Goal: Transaction & Acquisition: Purchase product/service

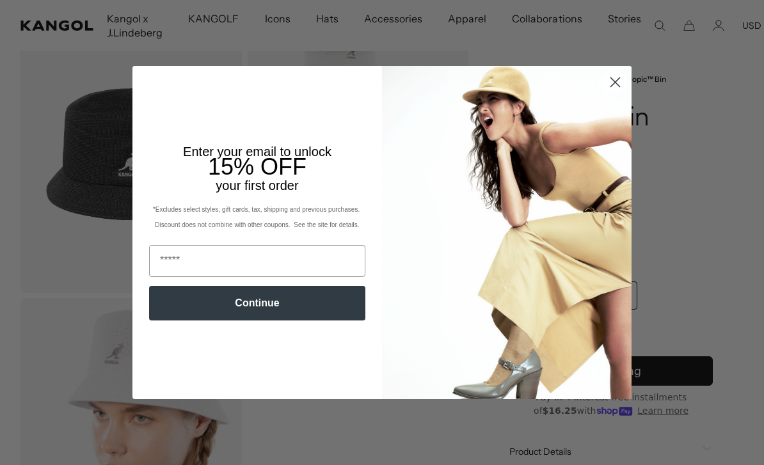
scroll to position [0, 264]
click at [620, 93] on circle "Close dialog" at bounding box center [615, 82] width 21 height 21
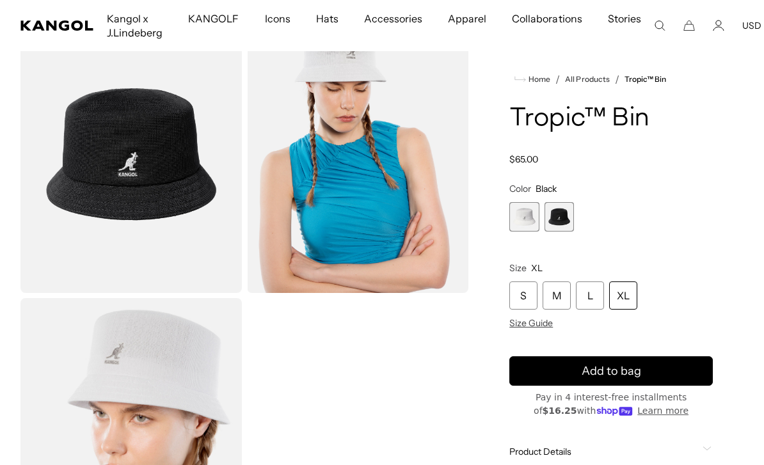
scroll to position [0, 0]
click at [558, 215] on span "2 of 2" at bounding box center [559, 216] width 29 height 29
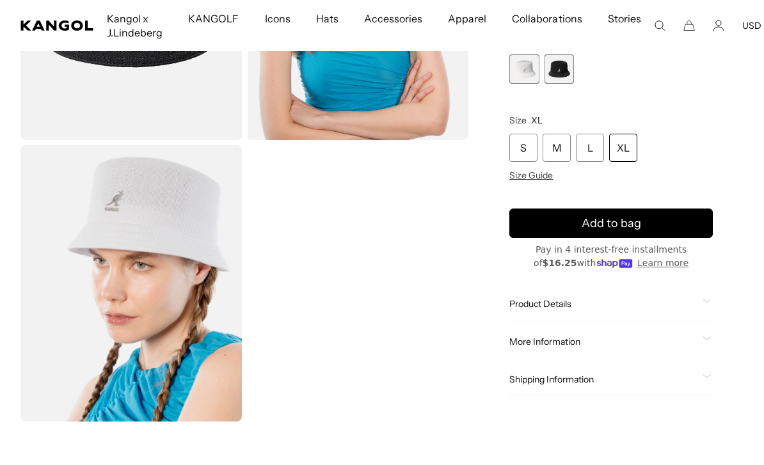
scroll to position [230, 0]
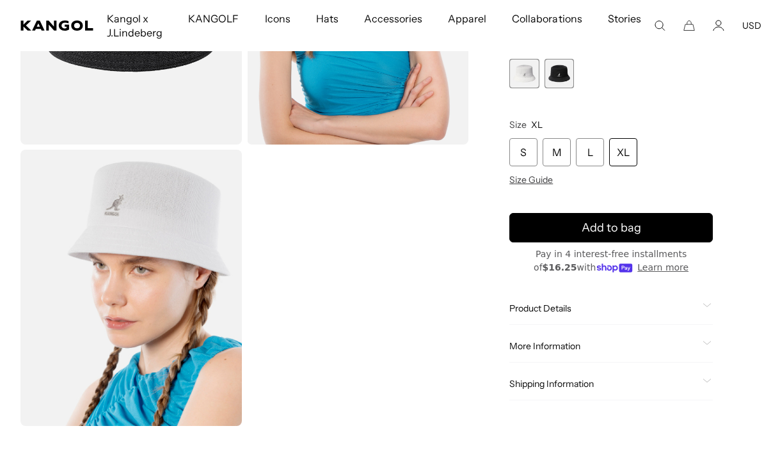
click at [529, 79] on span "1 of 2" at bounding box center [524, 73] width 29 height 29
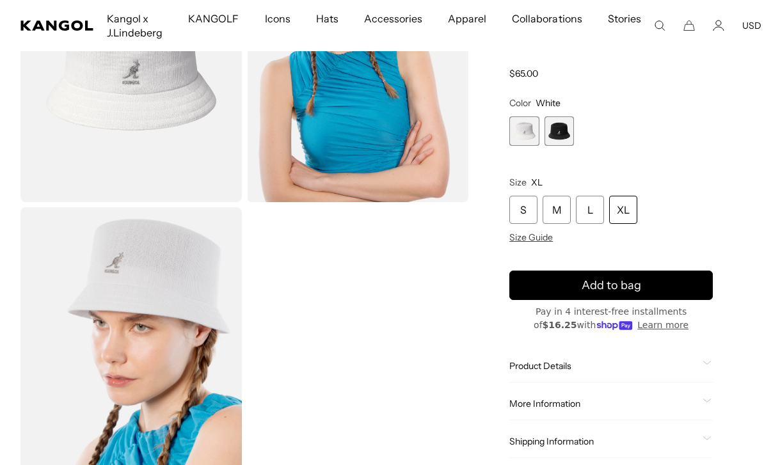
scroll to position [0, 264]
click at [592, 214] on div "L" at bounding box center [590, 210] width 28 height 28
click at [586, 208] on div "L" at bounding box center [590, 210] width 28 height 28
click at [588, 207] on div "L" at bounding box center [590, 210] width 28 height 28
click at [590, 212] on div "L" at bounding box center [590, 210] width 28 height 28
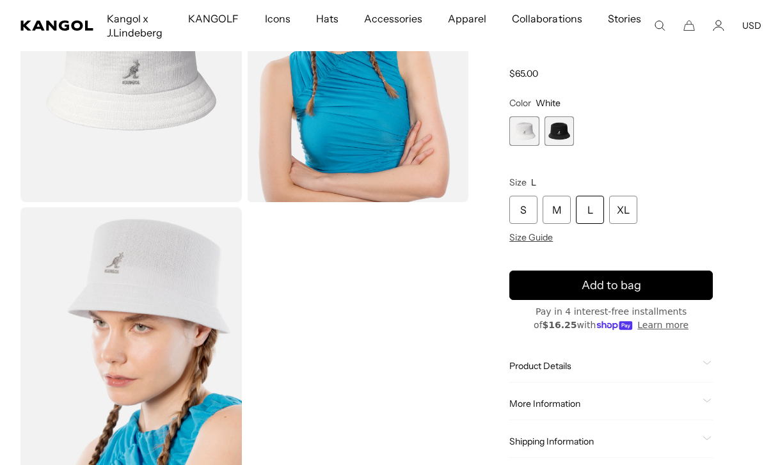
click at [602, 207] on div "L" at bounding box center [590, 210] width 28 height 28
click at [592, 207] on div "L" at bounding box center [590, 210] width 28 height 28
click at [593, 211] on div "L" at bounding box center [590, 210] width 28 height 28
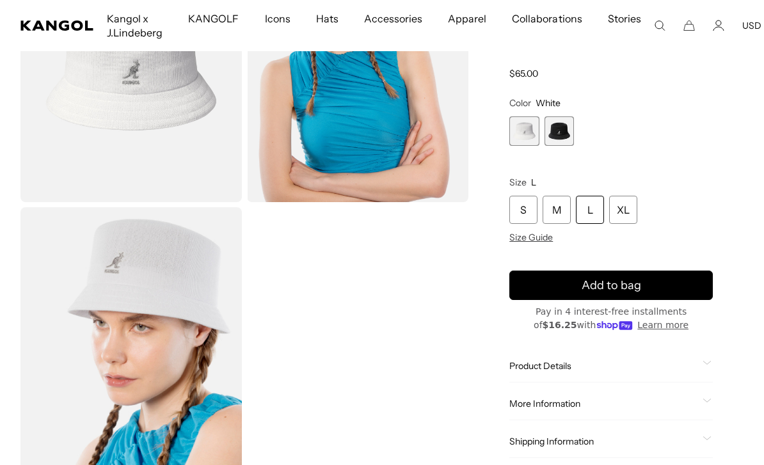
click at [631, 287] on span "Add to bag" at bounding box center [612, 285] width 60 height 17
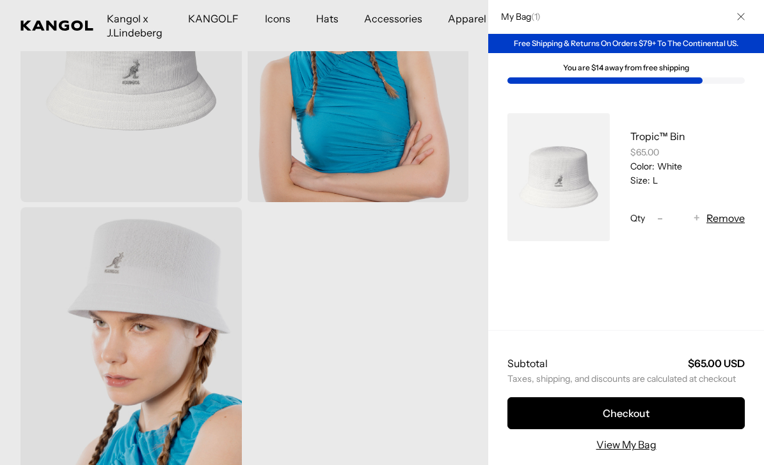
click at [345, 262] on div at bounding box center [382, 232] width 764 height 465
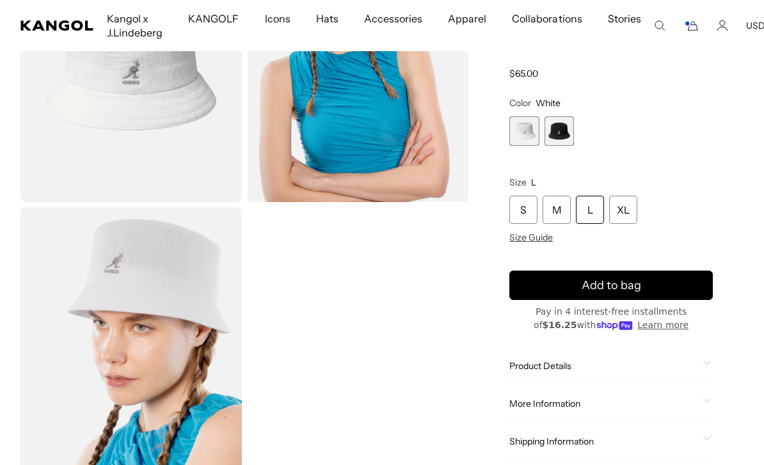
click at [564, 131] on span "2 of 2" at bounding box center [559, 131] width 29 height 29
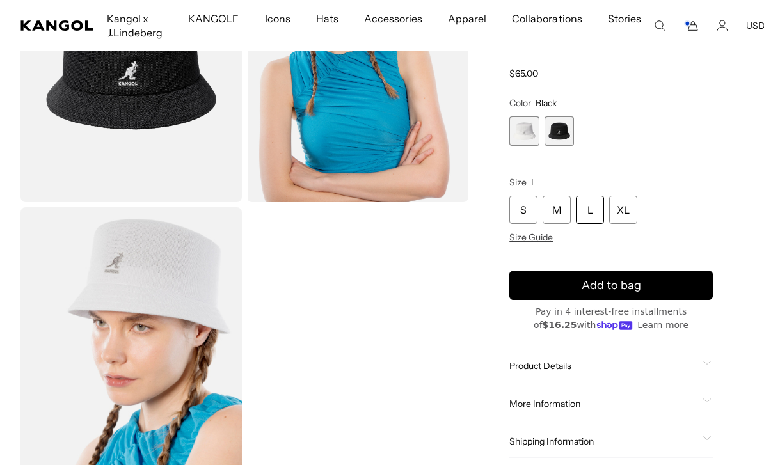
click at [564, 125] on span "2 of 2" at bounding box center [559, 131] width 29 height 29
click at [617, 280] on icon "submit" at bounding box center [612, 286] width 24 height 24
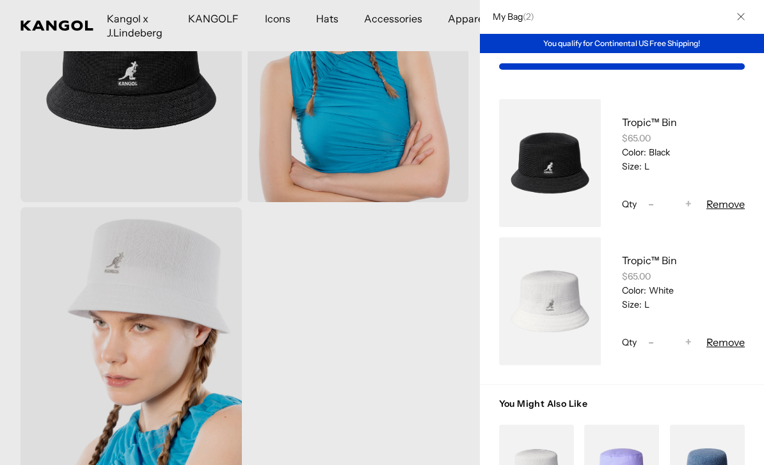
click at [247, 214] on div at bounding box center [382, 232] width 764 height 465
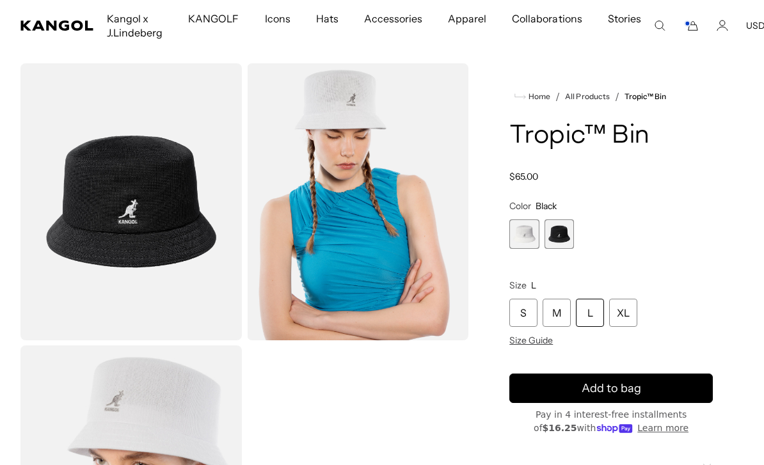
scroll to position [38, 0]
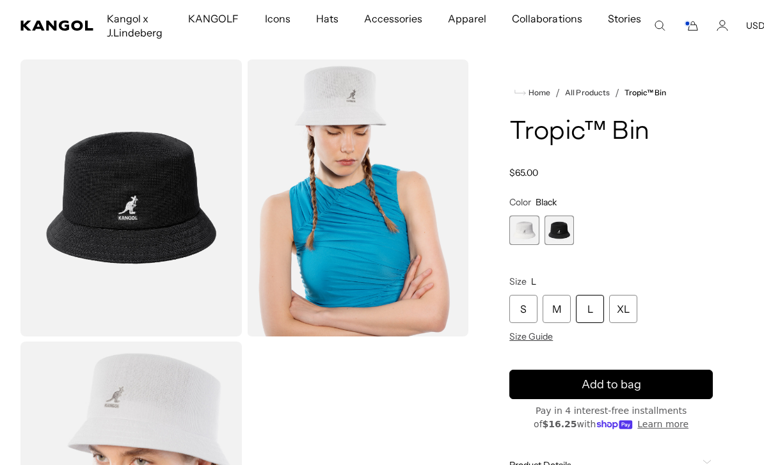
click at [644, 376] on button "Add to bag" at bounding box center [612, 384] width 204 height 29
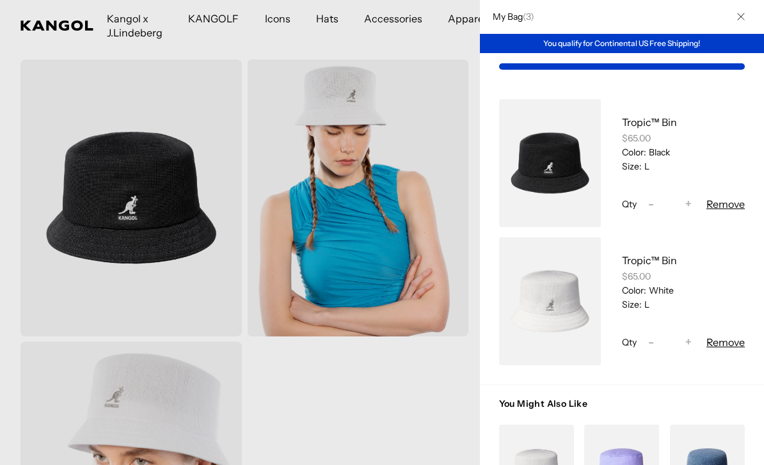
scroll to position [0, 264]
click at [654, 204] on span "-" at bounding box center [652, 204] width 6 height 17
type input "*"
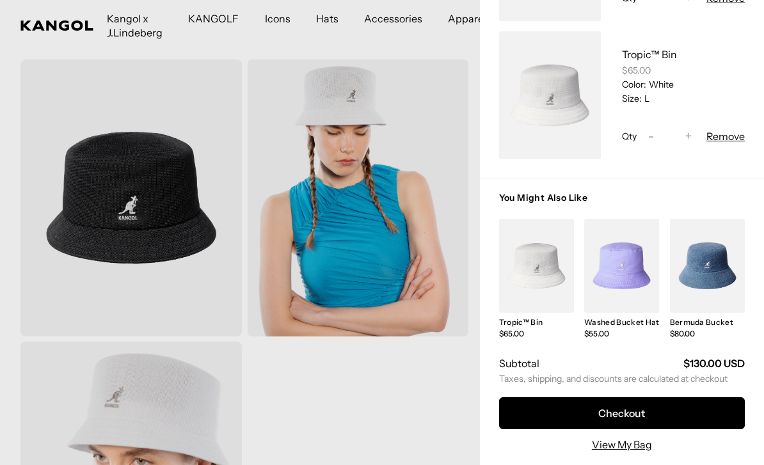
scroll to position [205, 0]
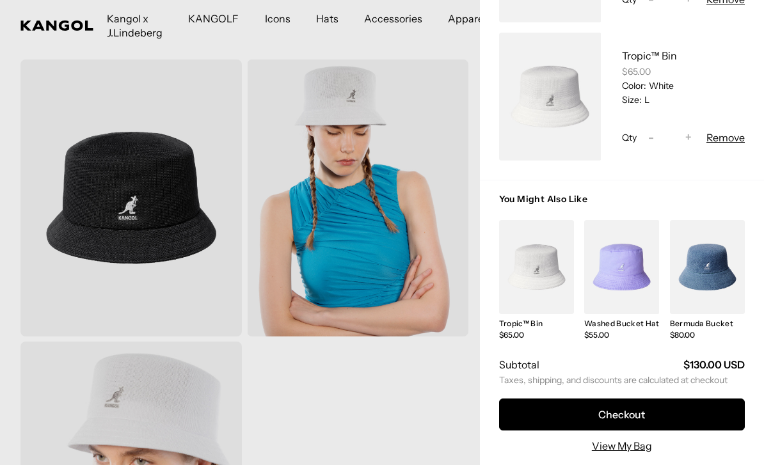
click at [628, 440] on link "View My Bag" at bounding box center [622, 446] width 60 height 15
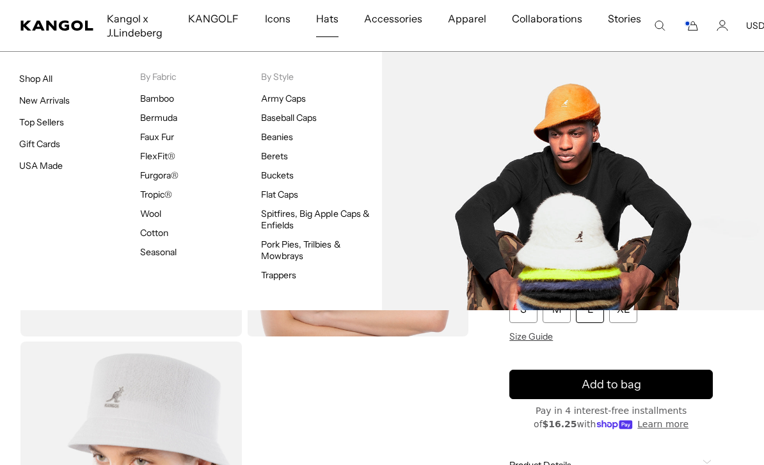
click at [267, 179] on link "Buckets" at bounding box center [277, 176] width 33 height 12
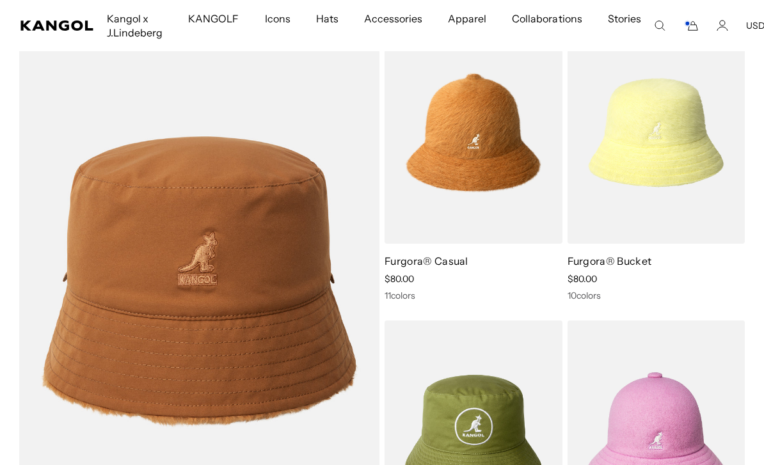
scroll to position [0, 264]
click at [0, 0] on img at bounding box center [0, 0] width 0 height 0
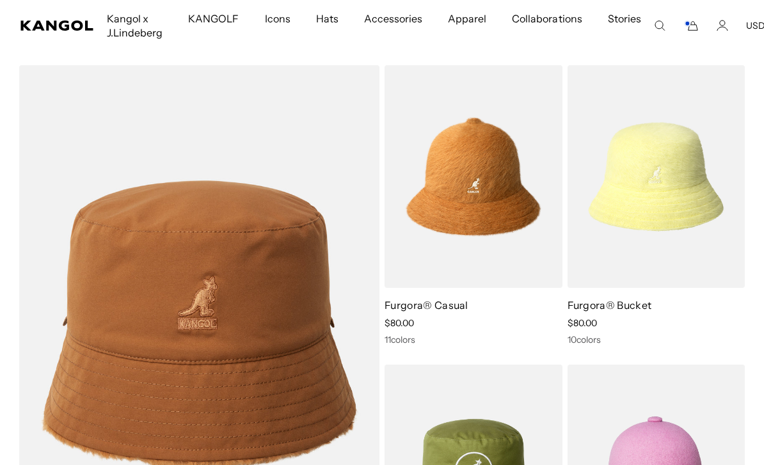
click at [0, 0] on img at bounding box center [0, 0] width 0 height 0
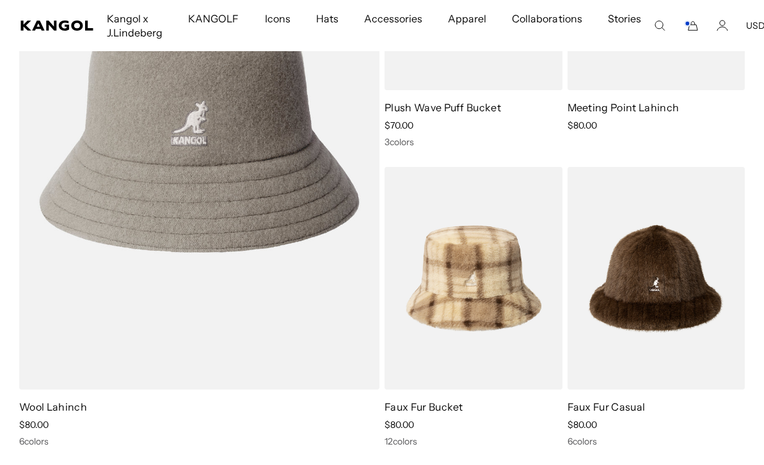
scroll to position [0, 0]
click at [0, 0] on img at bounding box center [0, 0] width 0 height 0
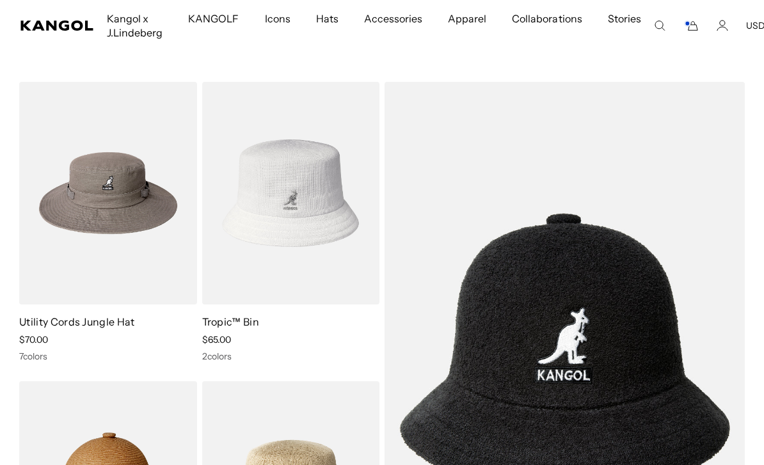
click at [0, 0] on img at bounding box center [0, 0] width 0 height 0
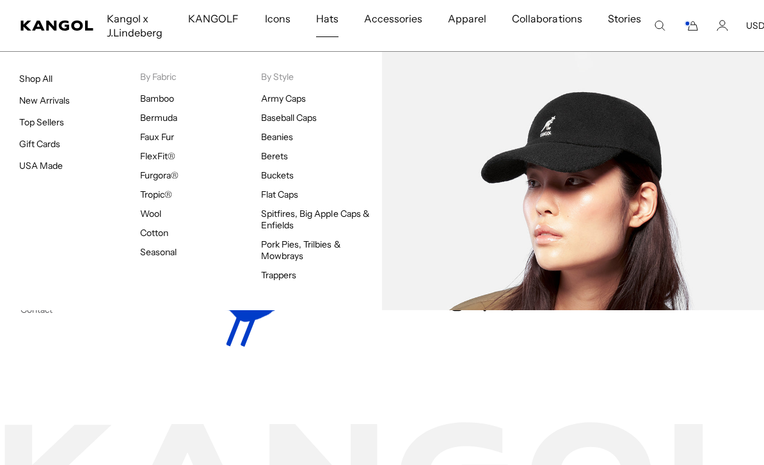
scroll to position [0, 264]
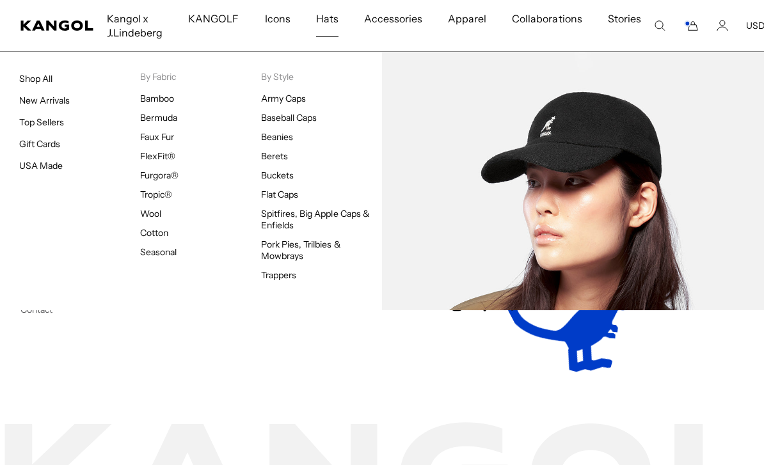
click at [293, 119] on link "Baseball Caps" at bounding box center [289, 118] width 56 height 12
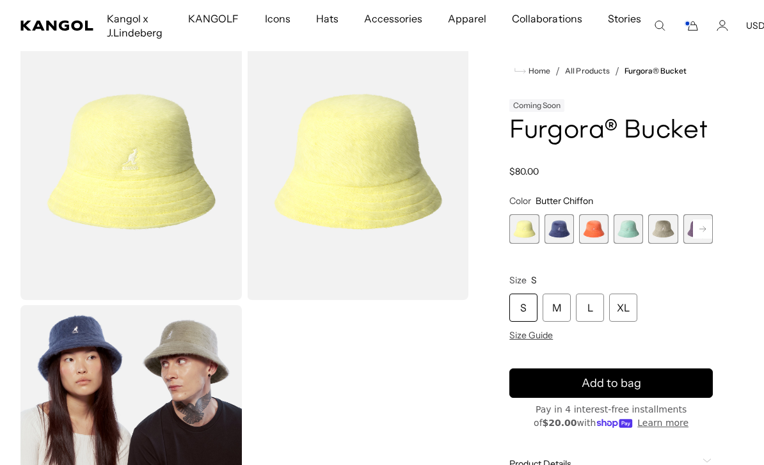
scroll to position [0, 264]
click at [696, 232] on rect at bounding box center [702, 229] width 19 height 19
click at [108, 191] on img "Gallery Viewer" at bounding box center [131, 161] width 222 height 277
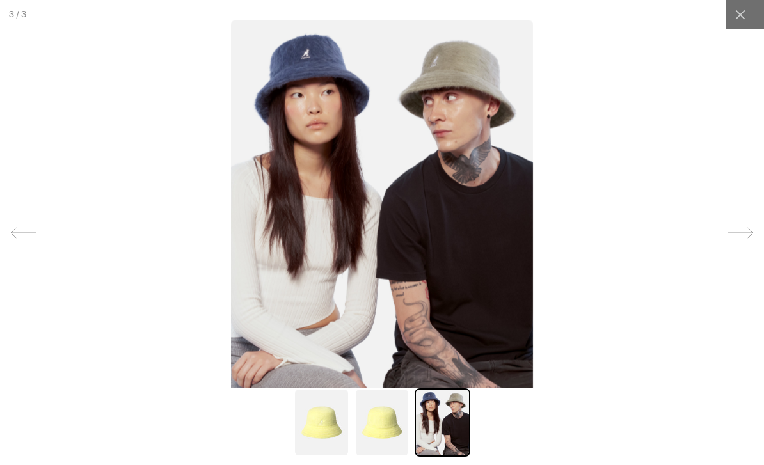
click at [743, 15] on icon at bounding box center [740, 14] width 13 height 13
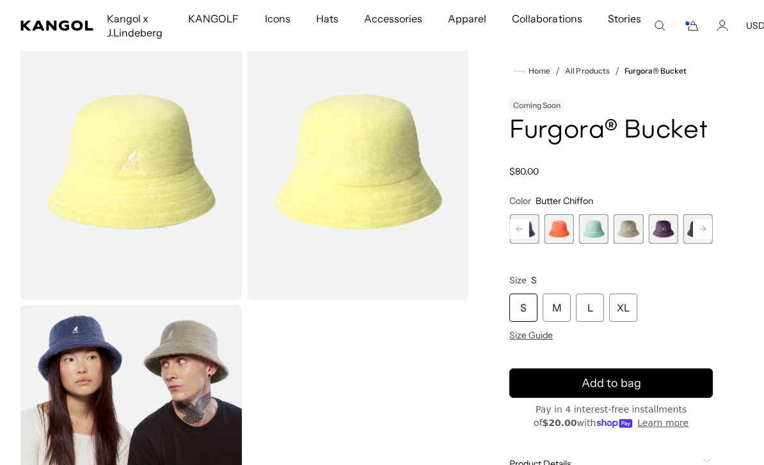
click at [710, 225] on rect at bounding box center [702, 229] width 19 height 19
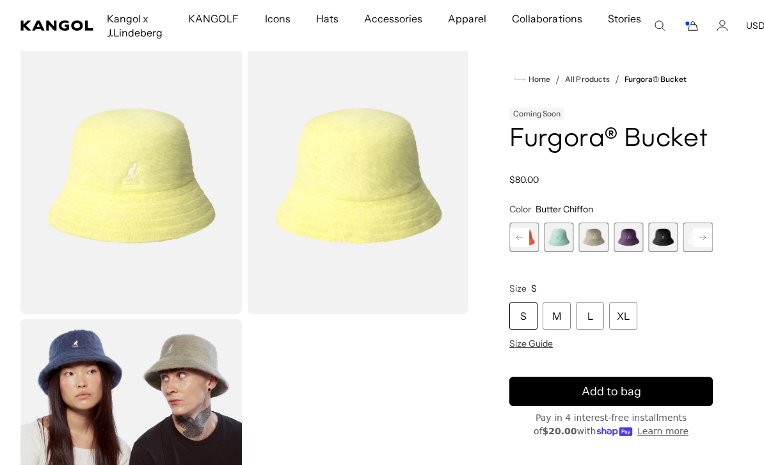
scroll to position [0, 0]
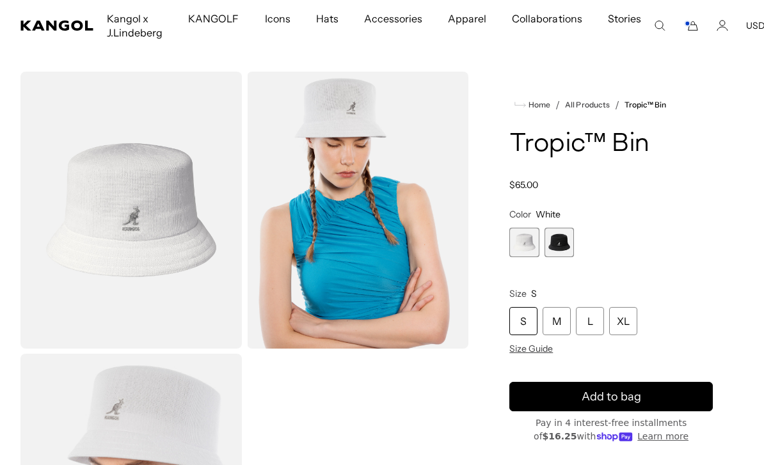
scroll to position [0, 264]
click at [586, 327] on div "L" at bounding box center [590, 321] width 28 height 28
click at [547, 396] on button "Add to bag" at bounding box center [612, 396] width 204 height 29
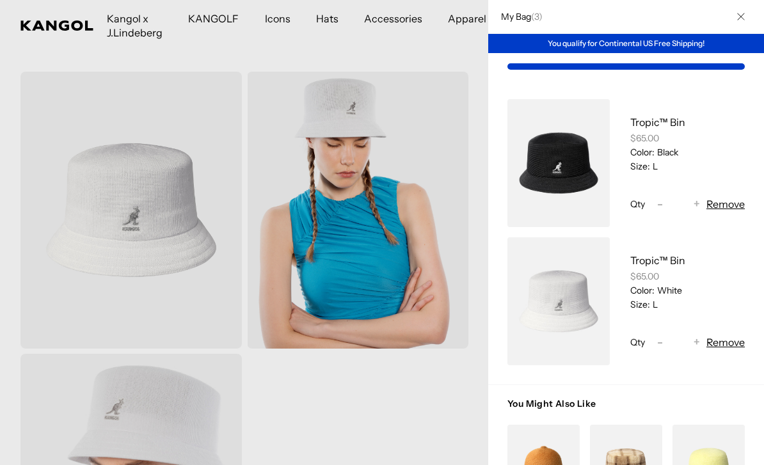
click at [654, 347] on button "Decrease quantity for Tropic™ Bin -" at bounding box center [659, 342] width 19 height 15
type input "*"
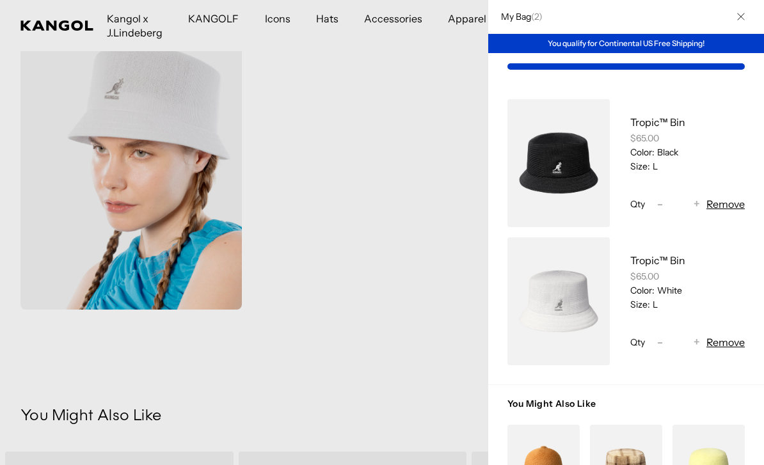
scroll to position [0, 0]
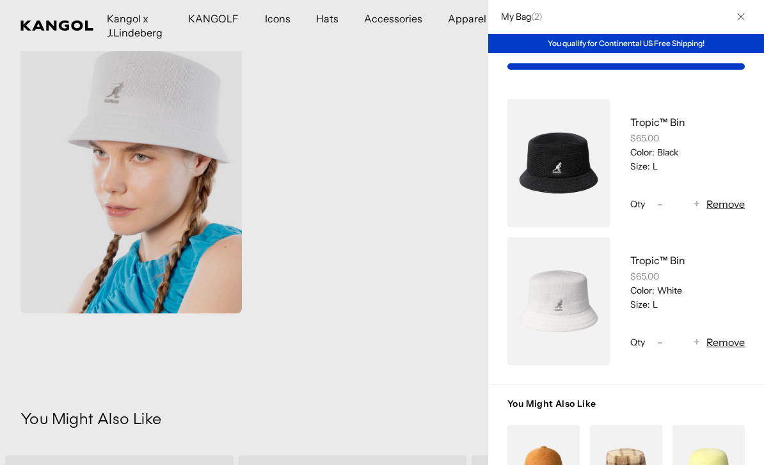
click at [322, 26] on div at bounding box center [382, 232] width 764 height 465
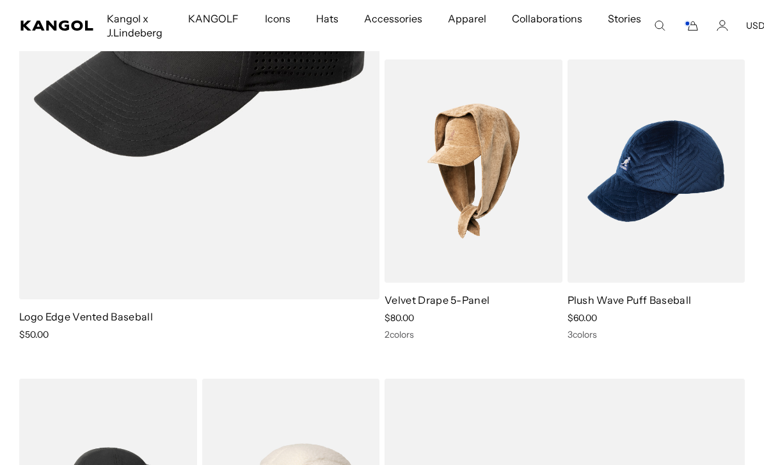
scroll to position [1015, 0]
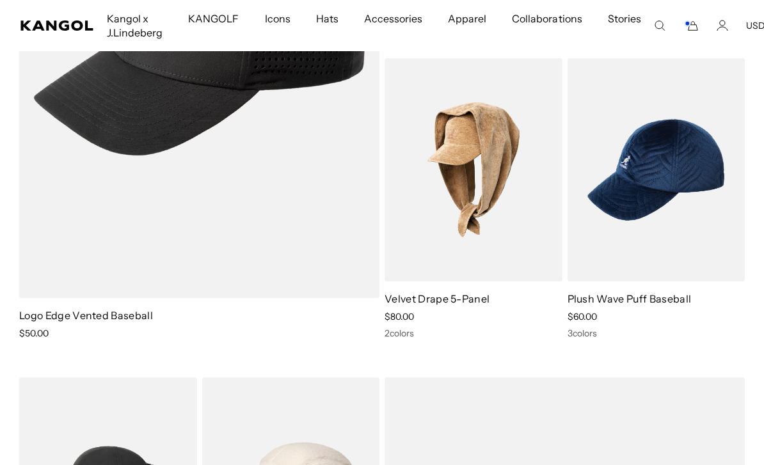
click at [0, 0] on img at bounding box center [0, 0] width 0 height 0
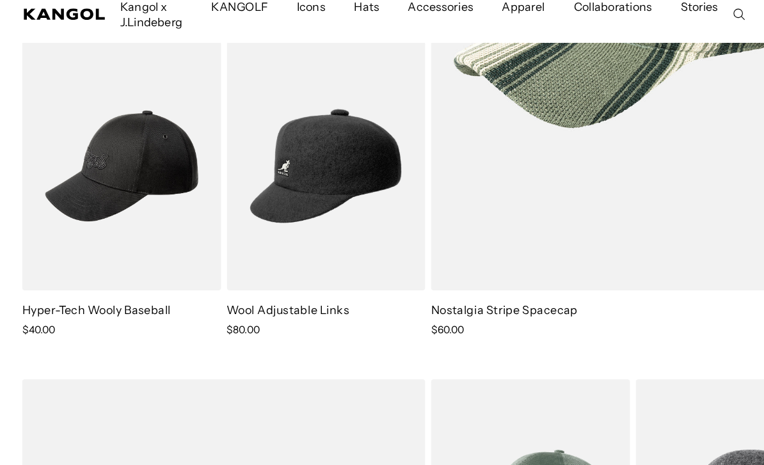
scroll to position [1644, 0]
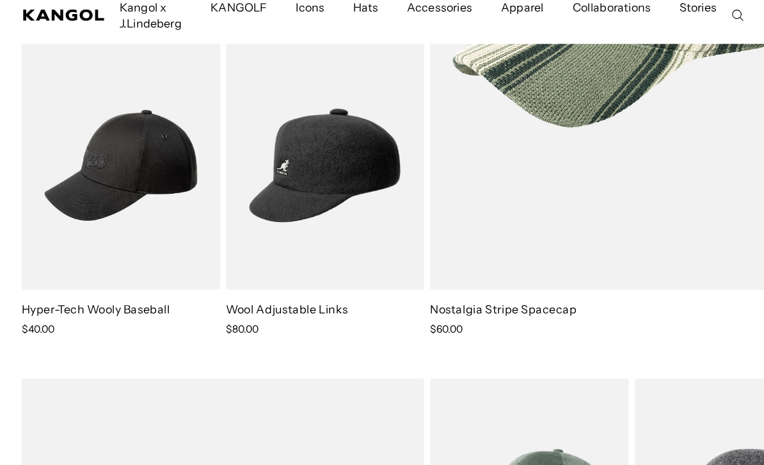
click at [0, 0] on img at bounding box center [0, 0] width 0 height 0
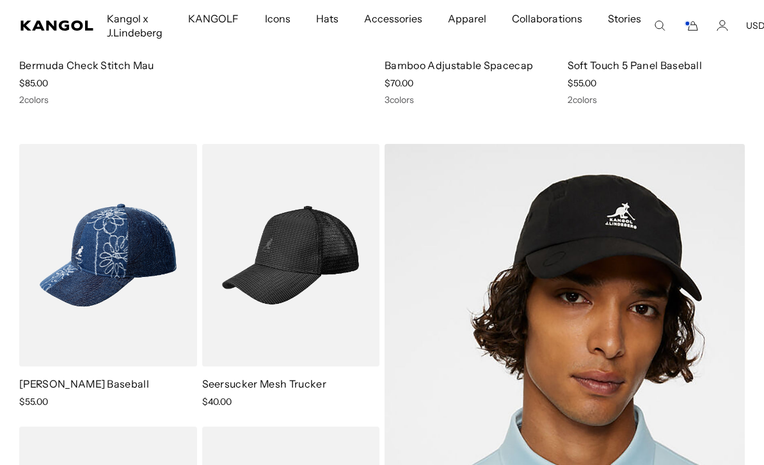
scroll to position [0, 0]
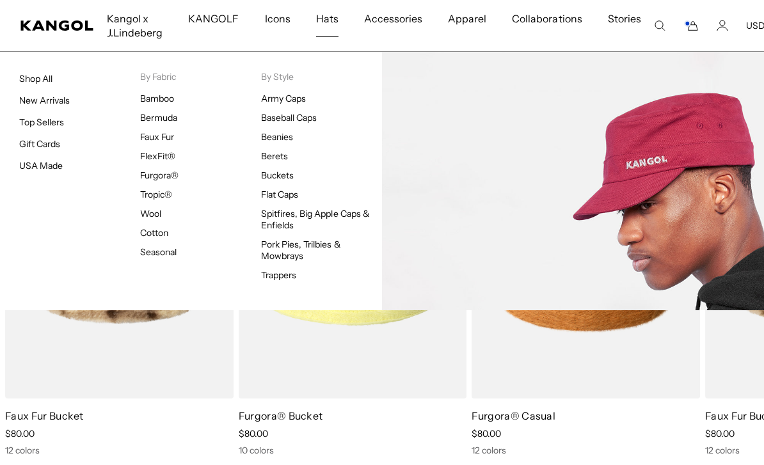
click at [275, 100] on link "Army Caps" at bounding box center [283, 99] width 45 height 12
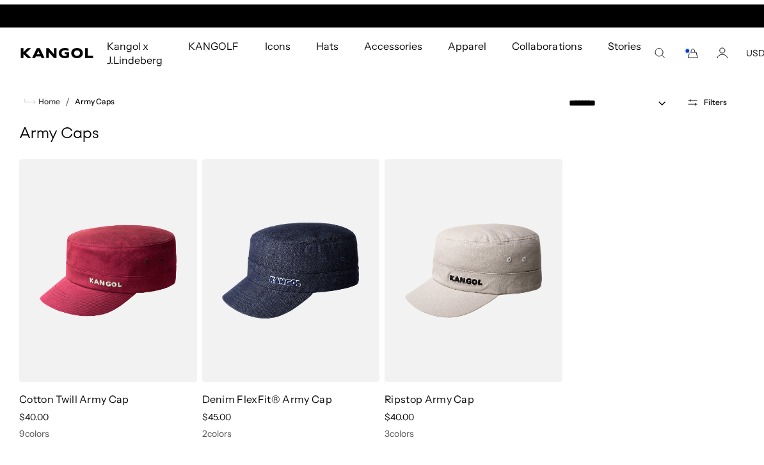
scroll to position [0, 264]
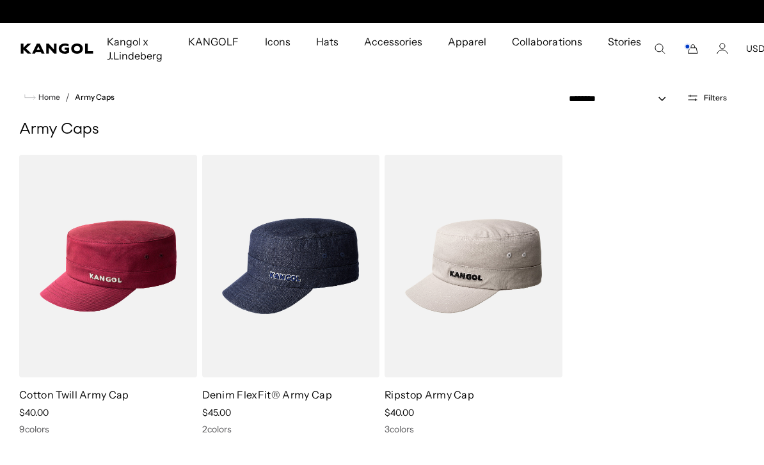
click at [684, 53] on icon "Cart" at bounding box center [691, 49] width 15 height 12
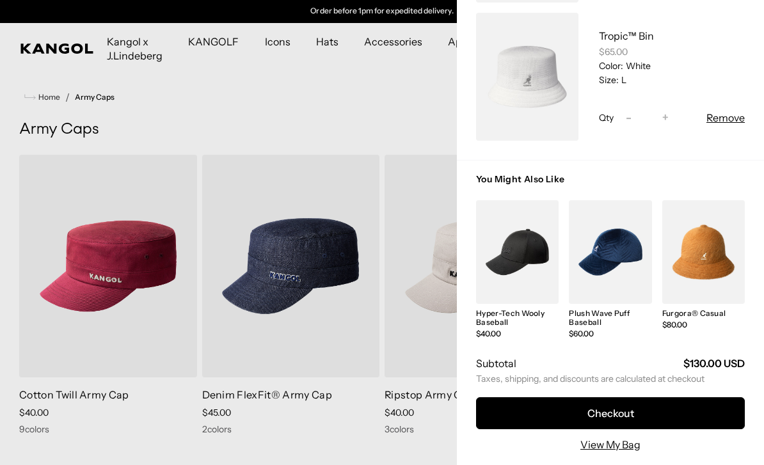
click at [624, 440] on link "View My Bag" at bounding box center [611, 444] width 60 height 15
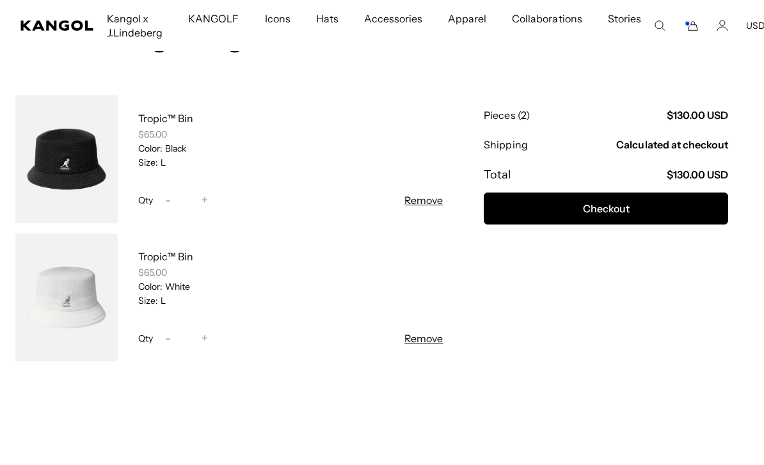
click at [663, 206] on button "Checkout" at bounding box center [606, 209] width 245 height 32
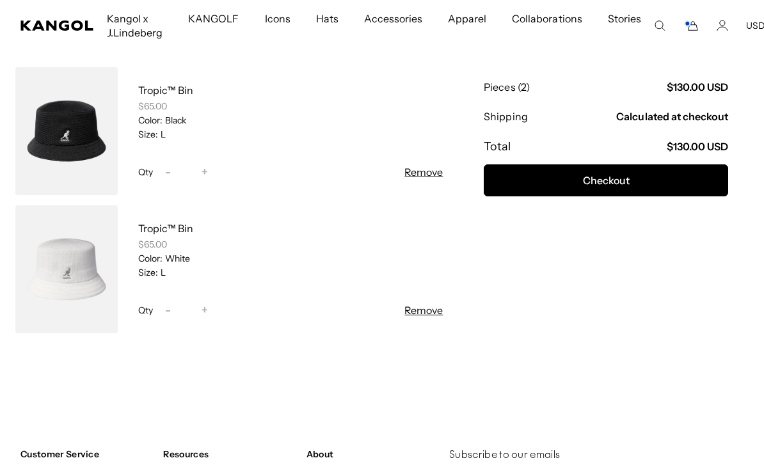
scroll to position [159, 0]
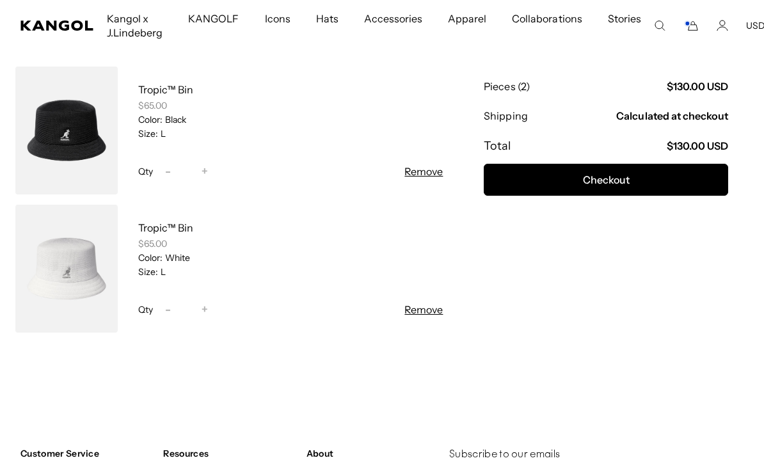
click at [659, 179] on button "Checkout" at bounding box center [606, 180] width 245 height 32
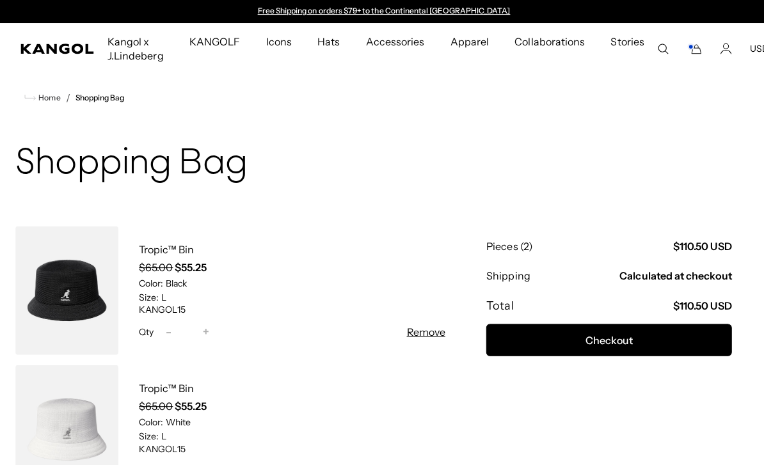
click at [688, 53] on icon "Cart" at bounding box center [692, 49] width 9 height 9
click at [684, 54] on icon "Cart" at bounding box center [691, 49] width 15 height 12
click at [684, 51] on icon "Cart" at bounding box center [691, 49] width 15 height 12
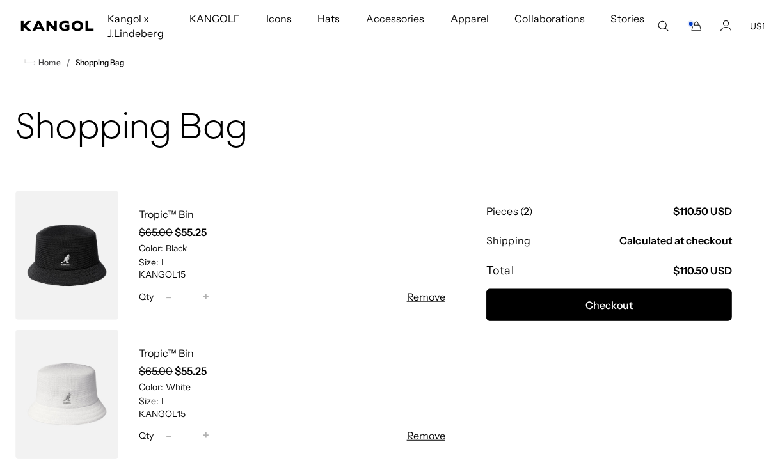
scroll to position [0, 0]
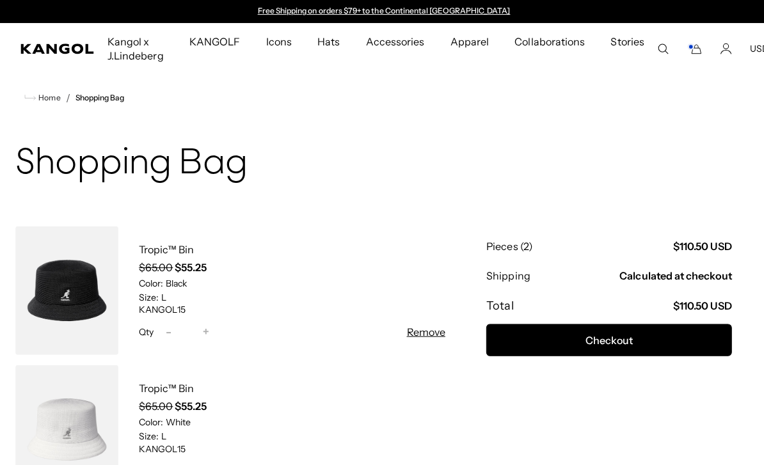
click at [684, 53] on icon "Cart" at bounding box center [691, 49] width 15 height 12
click at [718, 53] on icon "Account" at bounding box center [723, 52] width 10 height 4
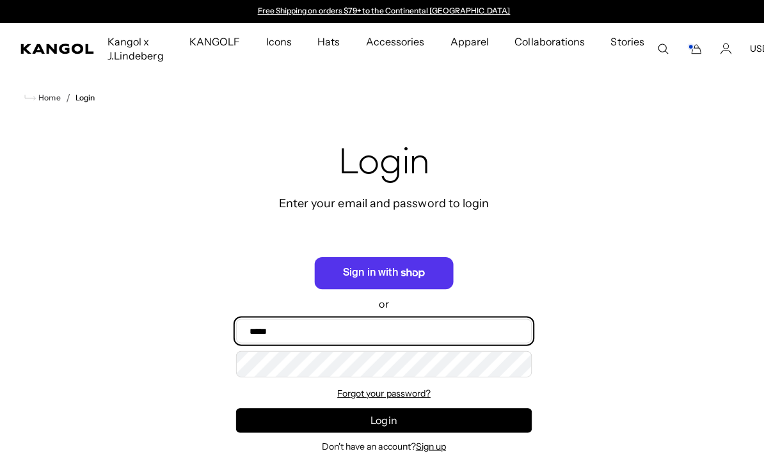
click at [464, 332] on input "Email" at bounding box center [382, 330] width 295 height 24
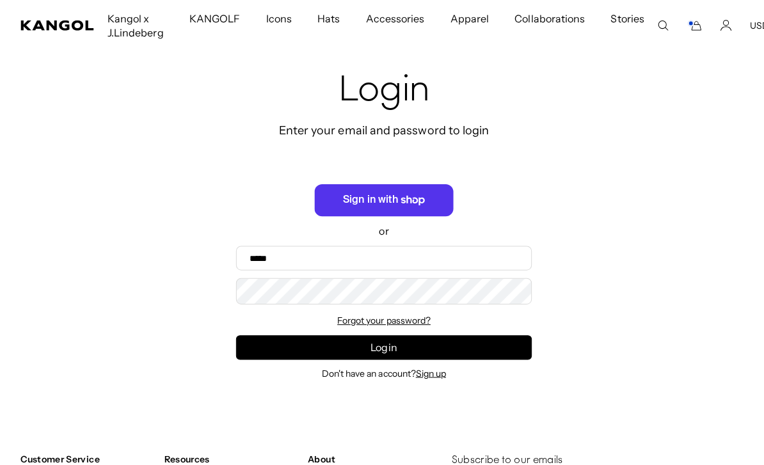
scroll to position [0, 264]
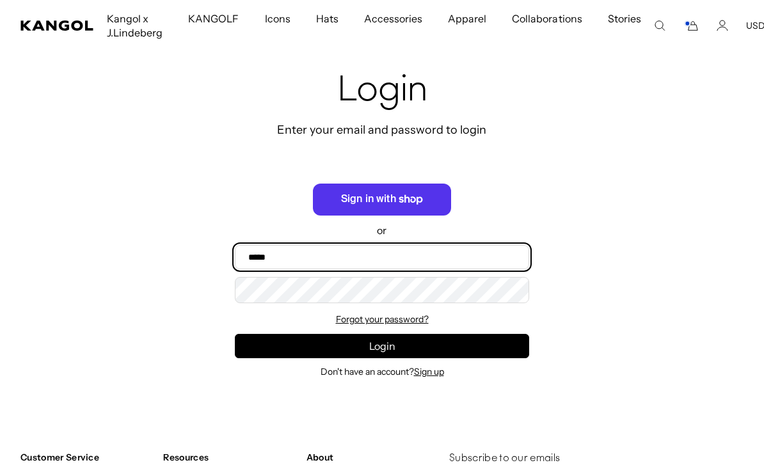
click at [426, 261] on input "Email" at bounding box center [382, 257] width 295 height 24
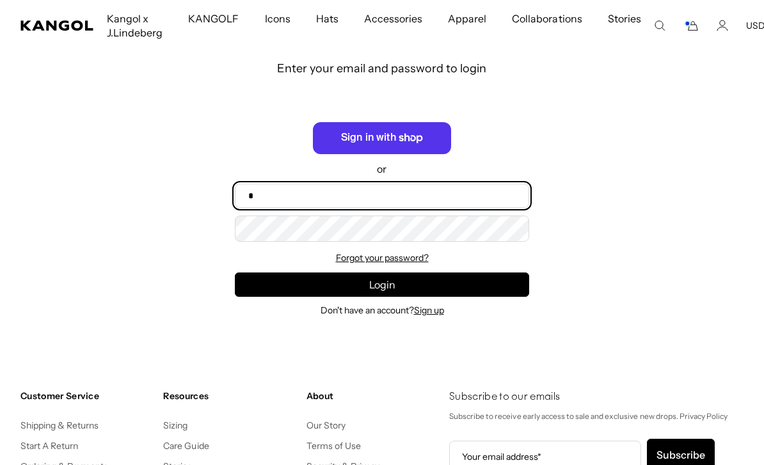
type input "*"
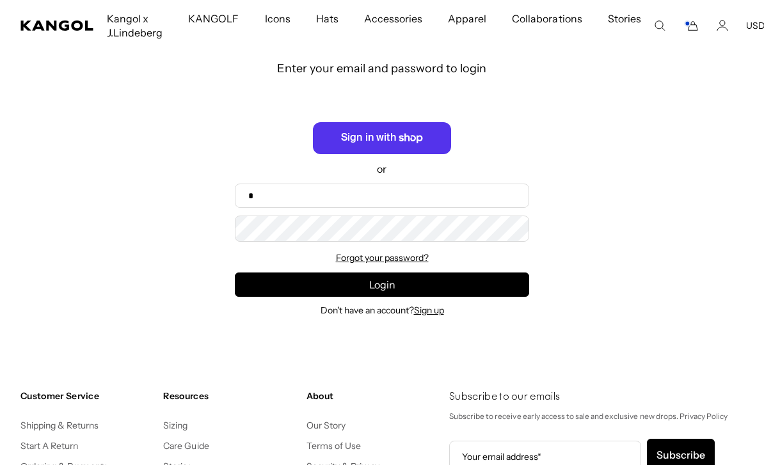
click at [436, 316] on link "Sign up" at bounding box center [429, 311] width 30 height 12
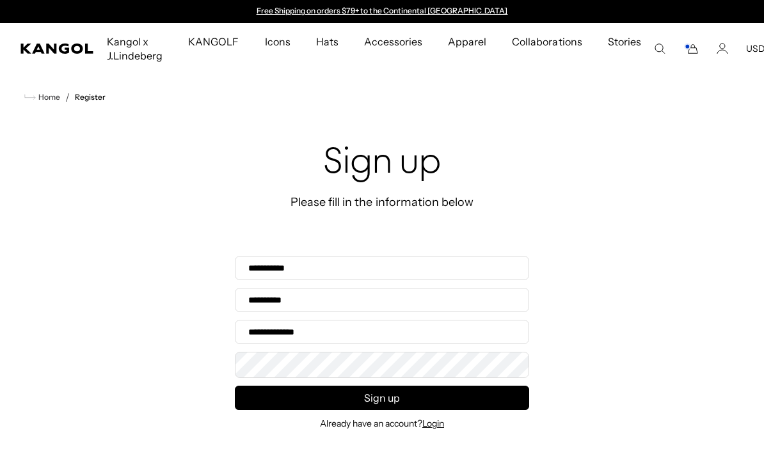
click at [689, 53] on icon "Cart" at bounding box center [692, 49] width 9 height 9
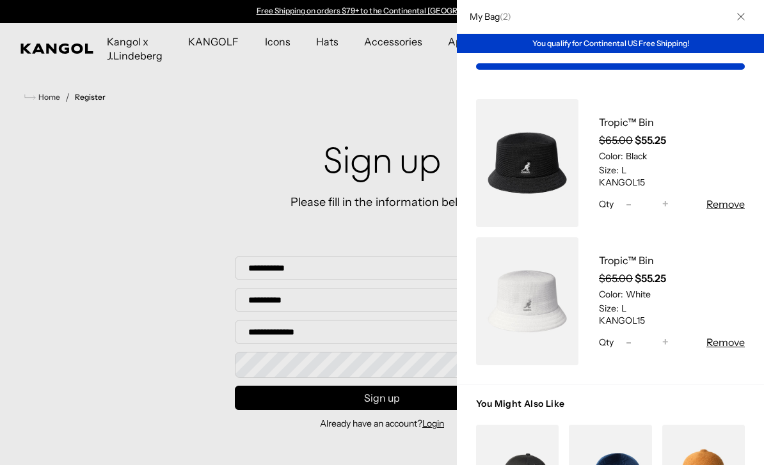
click at [748, 19] on button "Close" at bounding box center [741, 16] width 33 height 33
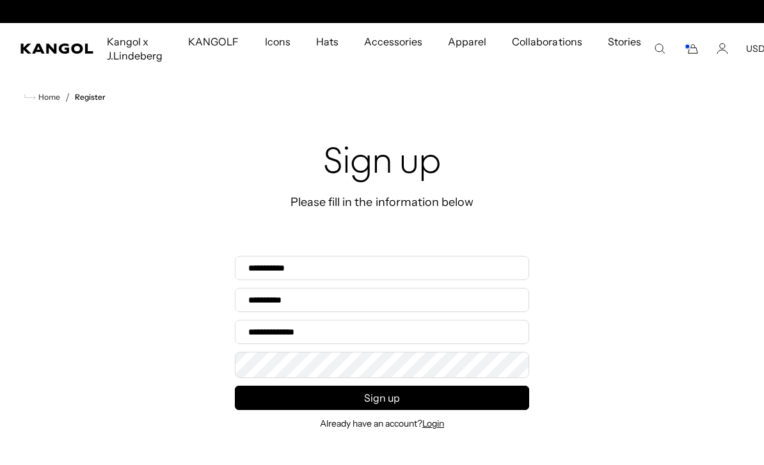
scroll to position [0, 264]
click at [717, 53] on icon "Account" at bounding box center [723, 49] width 12 height 12
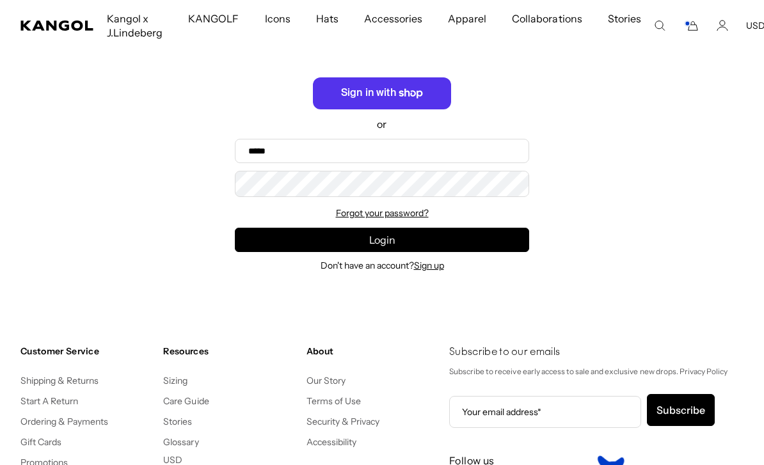
scroll to position [0, 264]
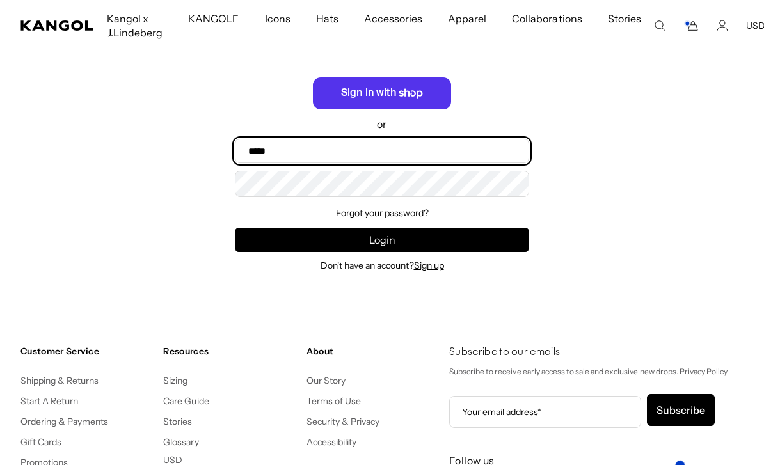
click at [469, 152] on input "Email" at bounding box center [382, 151] width 295 height 24
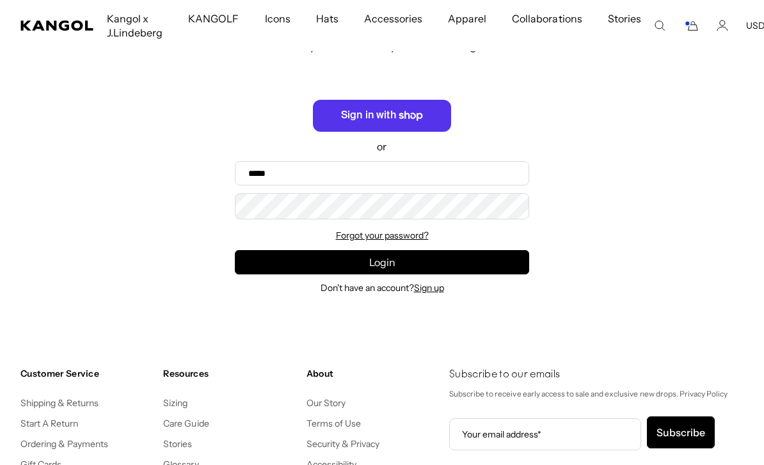
click at [688, 28] on icon "Cart" at bounding box center [691, 26] width 15 height 12
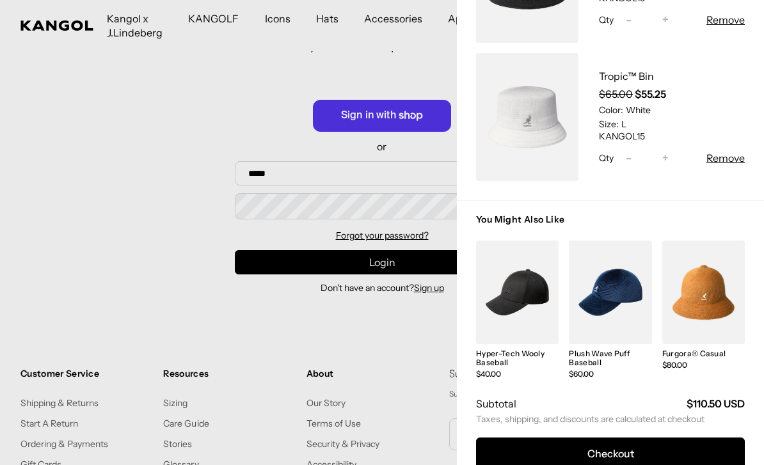
click at [125, 188] on div at bounding box center [382, 232] width 764 height 465
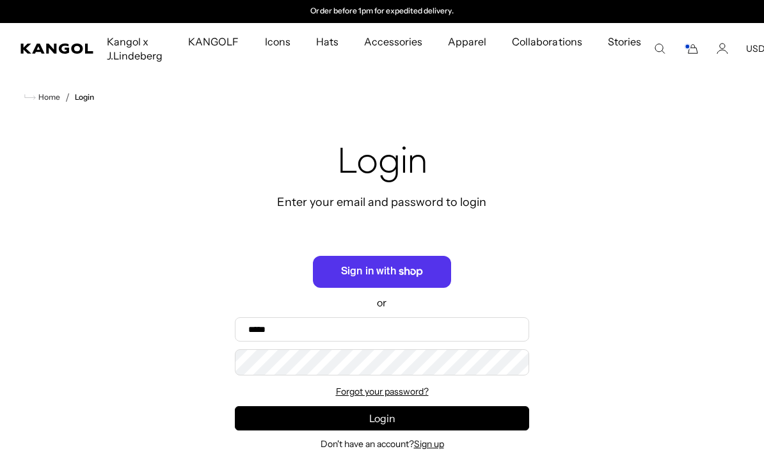
click at [717, 53] on icon "Account" at bounding box center [723, 49] width 12 height 12
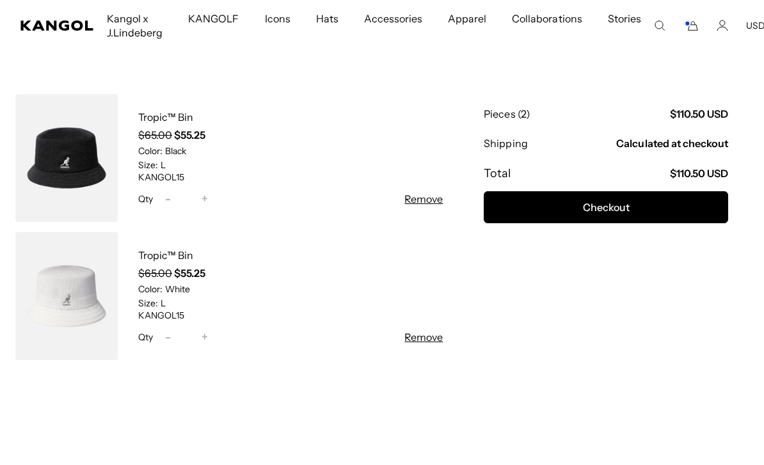
scroll to position [0, 264]
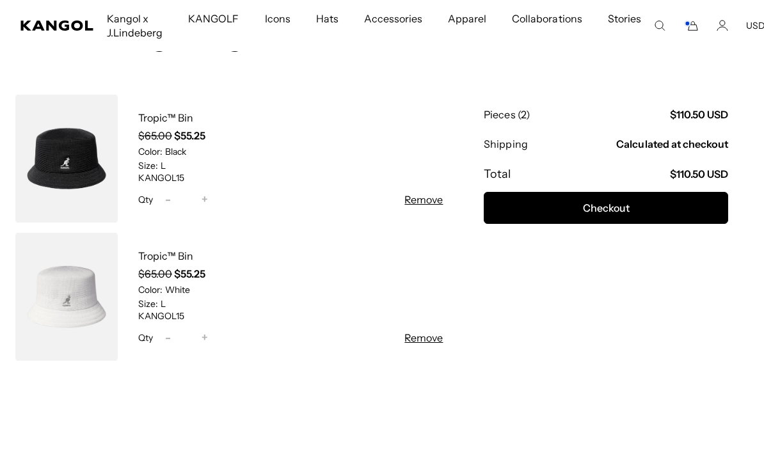
click at [638, 200] on button "Checkout" at bounding box center [606, 208] width 245 height 32
